Goal: Task Accomplishment & Management: Manage account settings

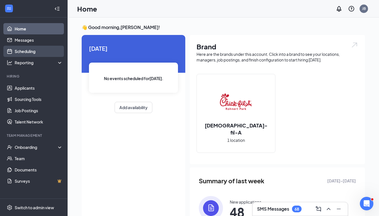
click at [28, 49] on link "Scheduling" at bounding box center [39, 51] width 48 height 11
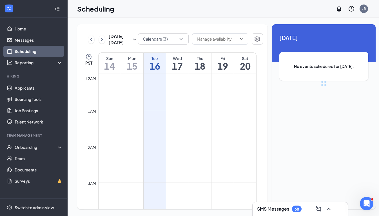
scroll to position [277, 0]
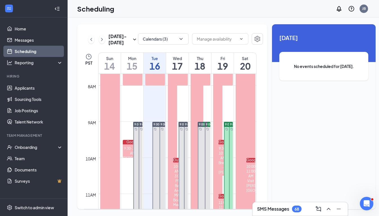
click at [258, 39] on div "[DATE] - [DATE] Calendars (3) PST Sun 14 Mon 15 Tue 16 Wed 17 Thu 18 Fri 19 Sat…" at bounding box center [172, 116] width 191 height 185
click at [255, 39] on button "button" at bounding box center [257, 38] width 11 height 11
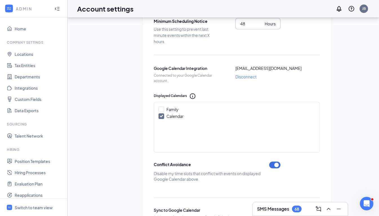
scroll to position [124, 0]
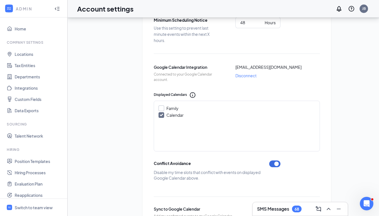
click at [161, 107] on input "Family" at bounding box center [161, 107] width 4 height 4
checkbox input "true"
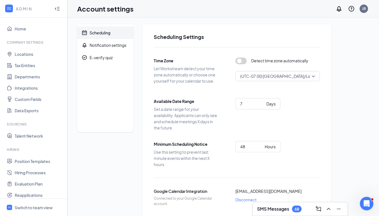
scroll to position [0, 0]
click at [91, 33] on div "Scheduling" at bounding box center [100, 33] width 21 height 6
click at [54, 9] on div at bounding box center [57, 8] width 11 height 11
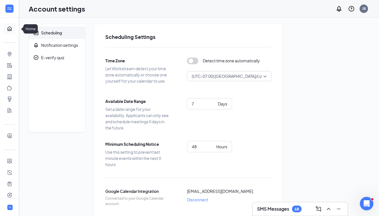
click at [15, 28] on link "Home" at bounding box center [18, 28] width 6 height 11
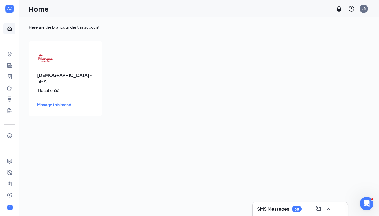
click at [56, 66] on div "[DEMOGRAPHIC_DATA]-fil-A 1 location(s) Manage this brand" at bounding box center [65, 78] width 73 height 75
click at [57, 102] on span "Manage this brand" at bounding box center [54, 104] width 34 height 5
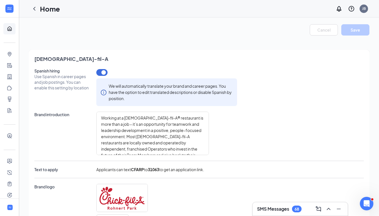
type textarea "Loremip do Sitam-con-A el Seddoei Temp in utlab etdolorem al enim admi veni q n…"
type textarea "Working at [DEMOGRAPHIC_DATA]-fil-A in [GEOGRAPHIC_DATA] comes with a range of …"
type textarea "[DEMOGRAPHIC_DATA]-fil-A in [GEOGRAPHIC_DATA] is dedicated to fostering the pro…"
type textarea "Loremip do Sitam-con-A el Seddoei Temp in utlab etdolorem al enim admi veni q n…"
type textarea "Working at [DEMOGRAPHIC_DATA]-fil-A in [GEOGRAPHIC_DATA] comes with a range of …"
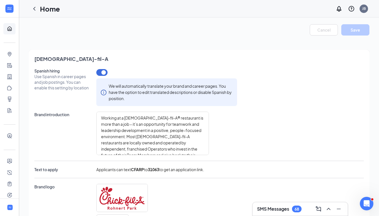
type textarea "[DEMOGRAPHIC_DATA]-fil-A in [GEOGRAPHIC_DATA] is dedicated to fostering the pro…"
type textarea "Loremip do Sitam-con-A el Seddoei Temp in utlab etdolorem al enim admi veni q n…"
type textarea "Working at [DEMOGRAPHIC_DATA]-fil-A in [GEOGRAPHIC_DATA] comes with a range of …"
type textarea "[DEMOGRAPHIC_DATA]-fil-A in [GEOGRAPHIC_DATA] is dedicated to fostering the pro…"
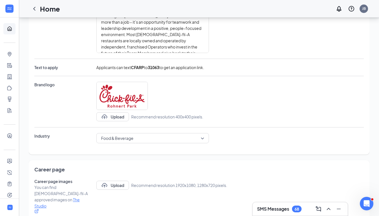
scroll to position [106, 0]
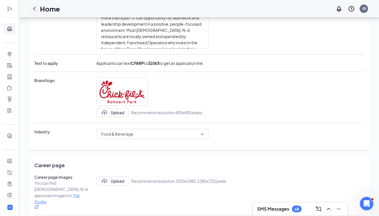
click at [35, 8] on icon "ChevronLeft" at bounding box center [34, 9] width 2 height 4
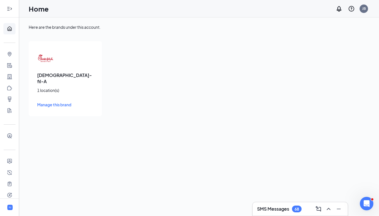
click at [12, 9] on div at bounding box center [9, 8] width 11 height 11
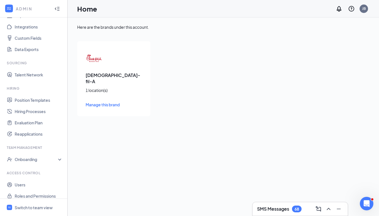
scroll to position [63, 0]
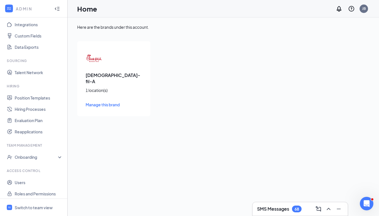
click at [103, 102] on span "Manage this brand" at bounding box center [103, 104] width 34 height 5
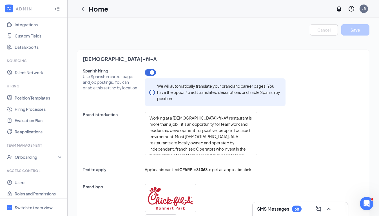
type textarea "Loremip do Sitam-con-A el Seddoei Temp in utlab etdolorem al enim admi veni q n…"
type textarea "Working at [DEMOGRAPHIC_DATA]-fil-A in [GEOGRAPHIC_DATA] comes with a range of …"
type textarea "[DEMOGRAPHIC_DATA]-fil-A in [GEOGRAPHIC_DATA] is dedicated to fostering the pro…"
type textarea "Loremip do Sitam-con-A el Seddoei Temp in utlab etdolorem al enim admi veni q n…"
type textarea "Working at [DEMOGRAPHIC_DATA]-fil-A in [GEOGRAPHIC_DATA] comes with a range of …"
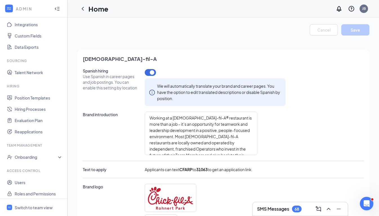
type textarea "[DEMOGRAPHIC_DATA]-fil-A in [GEOGRAPHIC_DATA] is dedicated to fostering the pro…"
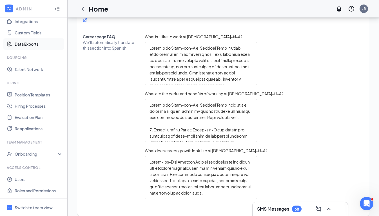
scroll to position [67, 0]
click at [23, 211] on span "Switch to team view" at bounding box center [39, 207] width 48 height 17
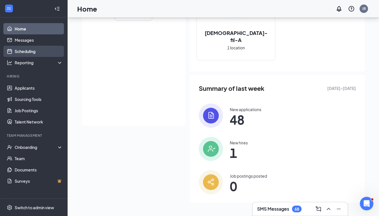
click at [26, 54] on link "Scheduling" at bounding box center [39, 51] width 48 height 11
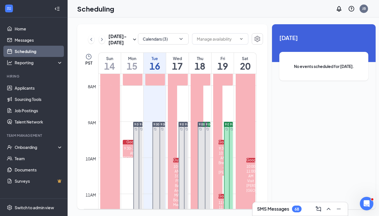
click at [288, 212] on h3 "SMS Messages" at bounding box center [273, 209] width 32 height 6
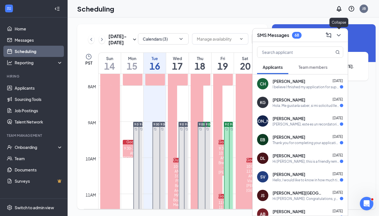
click at [338, 33] on icon "ChevronDown" at bounding box center [339, 35] width 7 height 7
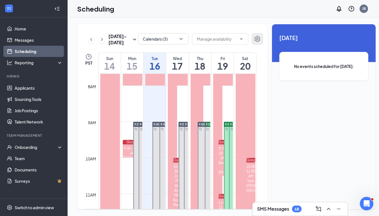
click at [254, 37] on icon "Settings" at bounding box center [257, 39] width 7 height 7
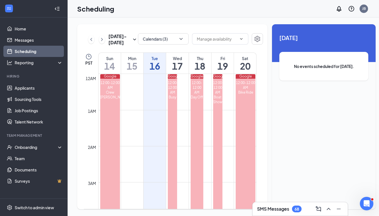
scroll to position [277, 0]
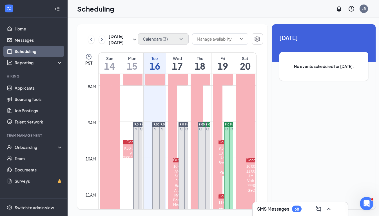
click at [178, 41] on icon "ChevronDown" at bounding box center [181, 39] width 6 height 6
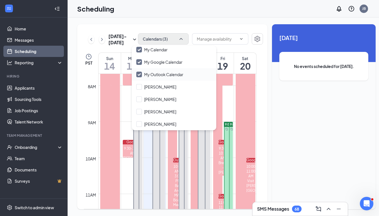
scroll to position [15, 0]
click at [212, 15] on div "Scheduling JB" at bounding box center [224, 8] width 312 height 17
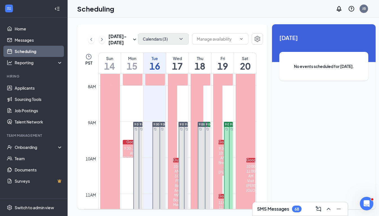
scroll to position [0, 0]
click at [178, 61] on div "Wed 17" at bounding box center [177, 63] width 22 height 21
click at [204, 61] on div "Thu" at bounding box center [200, 59] width 22 height 6
click at [222, 61] on div "Fri" at bounding box center [223, 59] width 22 height 6
click at [238, 61] on div "Sat" at bounding box center [245, 59] width 22 height 6
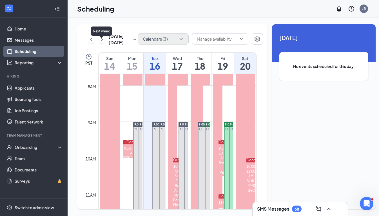
click at [103, 42] on icon "ChevronRight" at bounding box center [102, 39] width 6 height 7
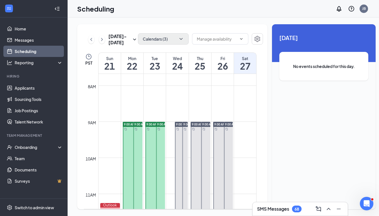
click at [105, 68] on h1 "21" at bounding box center [110, 66] width 22 height 10
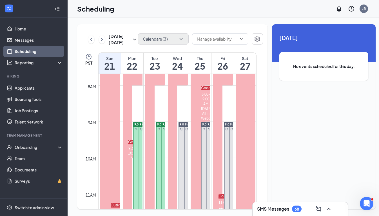
click at [129, 68] on h1 "22" at bounding box center [132, 66] width 22 height 10
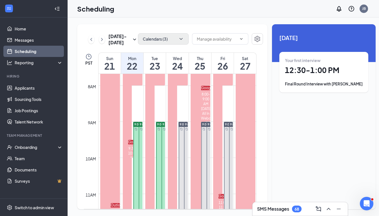
click at [107, 61] on div "Sun" at bounding box center [110, 59] width 22 height 6
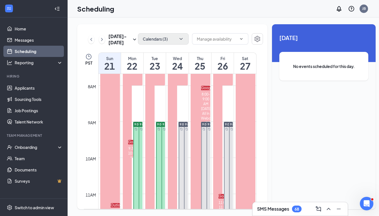
click at [130, 69] on h1 "22" at bounding box center [132, 66] width 22 height 10
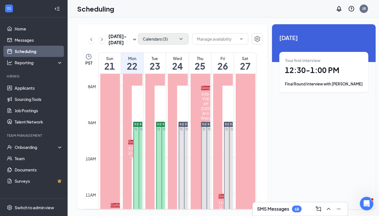
click at [136, 126] on span "9:00 AM-5:00 PM" at bounding box center [145, 124] width 23 height 4
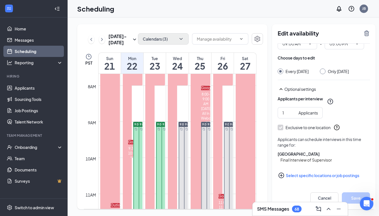
scroll to position [23, 0]
click at [318, 197] on button "Cancel" at bounding box center [325, 197] width 28 height 11
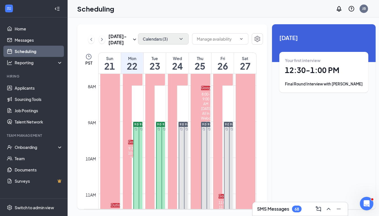
click at [163, 126] on span "9:00 AM-5:00 PM" at bounding box center [174, 124] width 23 height 4
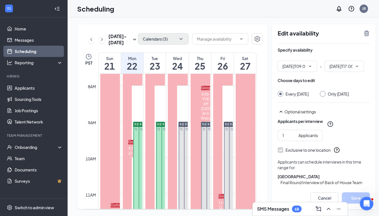
type input "09:00 AM"
type input "05:00 PM"
click at [158, 126] on span "9:00 AM-5:00 PM" at bounding box center [168, 124] width 23 height 4
type input "09:00 AM"
type input "05:00 PM"
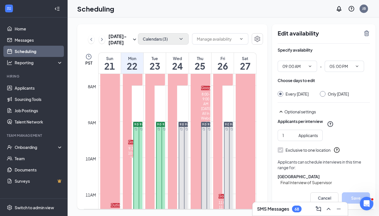
click at [157, 127] on div "9:00 AM-5:00 PM" at bounding box center [160, 124] width 9 height 5
click at [160, 61] on div "Tue" at bounding box center [155, 59] width 22 height 6
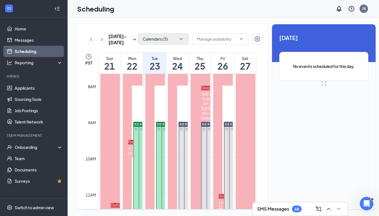
click at [160, 61] on div "Tue" at bounding box center [155, 59] width 22 height 6
click at [159, 61] on div "Tue" at bounding box center [155, 59] width 22 height 6
click at [131, 43] on icon "SmallChevronDown" at bounding box center [134, 39] width 7 height 7
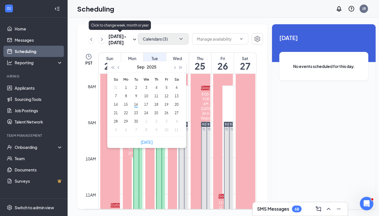
click at [131, 43] on icon "SmallChevronDown" at bounding box center [134, 39] width 7 height 7
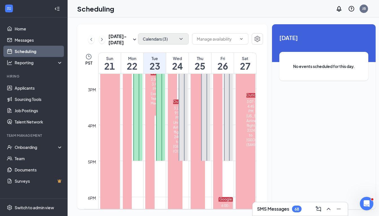
scroll to position [529, 0]
click at [169, 36] on button "Calendars (3)" at bounding box center [163, 38] width 51 height 11
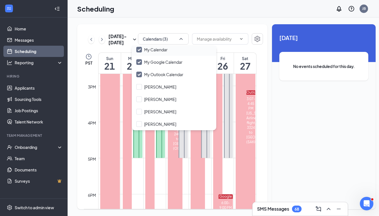
click at [141, 49] on icon "Checkmark" at bounding box center [139, 49] width 3 height 2
click at [141, 49] on input "My Calendar" at bounding box center [151, 50] width 31 height 6
click at [141, 49] on icon "Checkmark" at bounding box center [139, 49] width 3 height 2
click at [141, 49] on input "My Calendar" at bounding box center [151, 50] width 31 height 6
checkbox input "true"
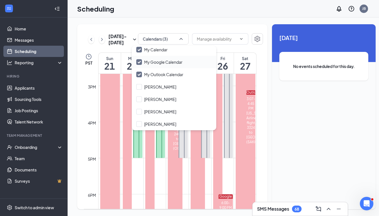
click at [138, 61] on input "My Google Calendar" at bounding box center [159, 62] width 46 height 6
checkbox input "false"
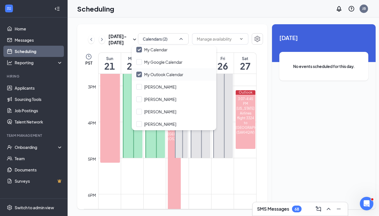
click at [137, 77] on icon "Checkmark" at bounding box center [139, 74] width 5 height 5
click at [137, 77] on input "My Outlook Calendar" at bounding box center [159, 75] width 47 height 6
click at [140, 75] on icon "Checkmark" at bounding box center [139, 74] width 5 height 5
click at [140, 75] on input "My Outlook Calendar" at bounding box center [159, 75] width 47 height 6
click at [140, 75] on icon "Checkmark" at bounding box center [139, 74] width 5 height 5
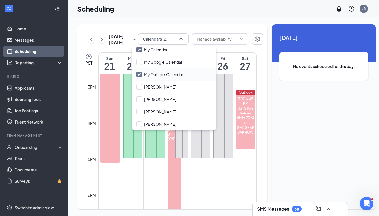
click at [140, 75] on input "My Outlook Calendar" at bounding box center [159, 75] width 47 height 6
checkbox input "true"
click at [130, 52] on div "[DATE] - [DATE] Calendars (2) PST Sun 21 Mon 22 Tue 23 Wed 24 Thu 25 Fri 26 Sat…" at bounding box center [172, 116] width 191 height 185
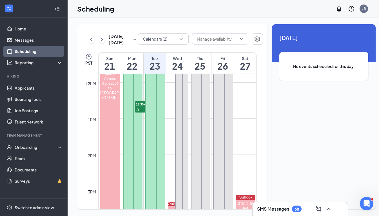
scroll to position [423, 0]
click at [141, 113] on span "1" at bounding box center [141, 111] width 2 height 4
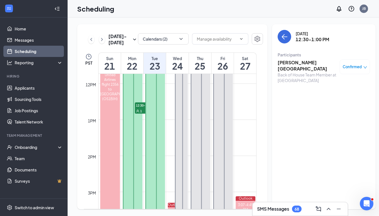
click at [355, 69] on span "Confirmed" at bounding box center [352, 67] width 19 height 6
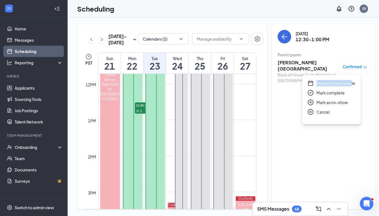
drag, startPoint x: 353, startPoint y: 79, endPoint x: 352, endPoint y: 84, distance: 5.0
click at [352, 84] on div "Request Reschedule Mark complete Mark as no-show Cancel" at bounding box center [331, 99] width 59 height 49
click at [352, 84] on span "Request Reschedule" at bounding box center [336, 83] width 39 height 6
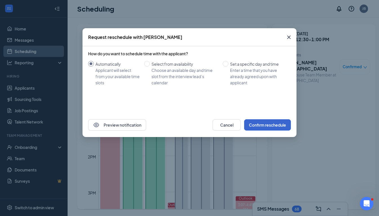
click at [265, 122] on button "Confirm reschedule" at bounding box center [267, 124] width 47 height 11
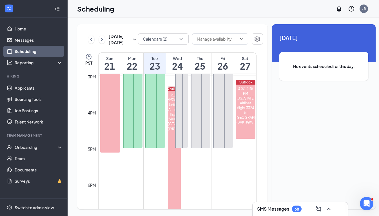
scroll to position [540, 0]
click at [297, 210] on div "68" at bounding box center [297, 209] width 5 height 5
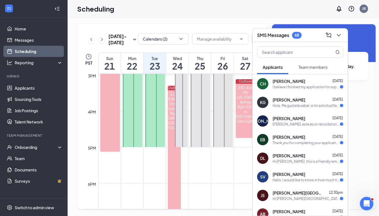
scroll to position [0, 0]
click at [29, 29] on link "Home" at bounding box center [39, 28] width 48 height 11
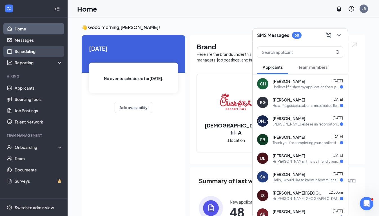
click at [27, 52] on link "Scheduling" at bounding box center [39, 51] width 48 height 11
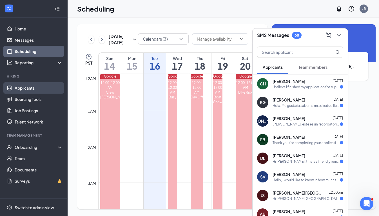
scroll to position [277, 0]
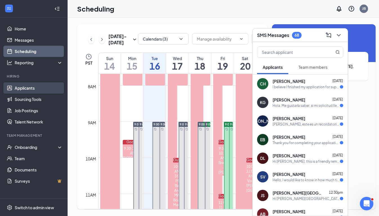
click at [25, 84] on link "Applicants" at bounding box center [39, 87] width 48 height 11
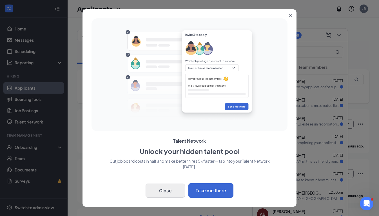
click at [185, 187] on button "Close" at bounding box center [165, 190] width 39 height 14
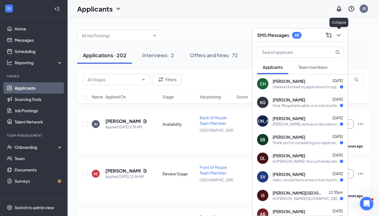
click at [341, 34] on icon "ChevronDown" at bounding box center [339, 35] width 7 height 7
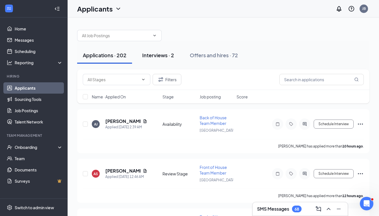
click at [169, 50] on button "Interviews · 2" at bounding box center [158, 55] width 43 height 17
